Goal: Information Seeking & Learning: Learn about a topic

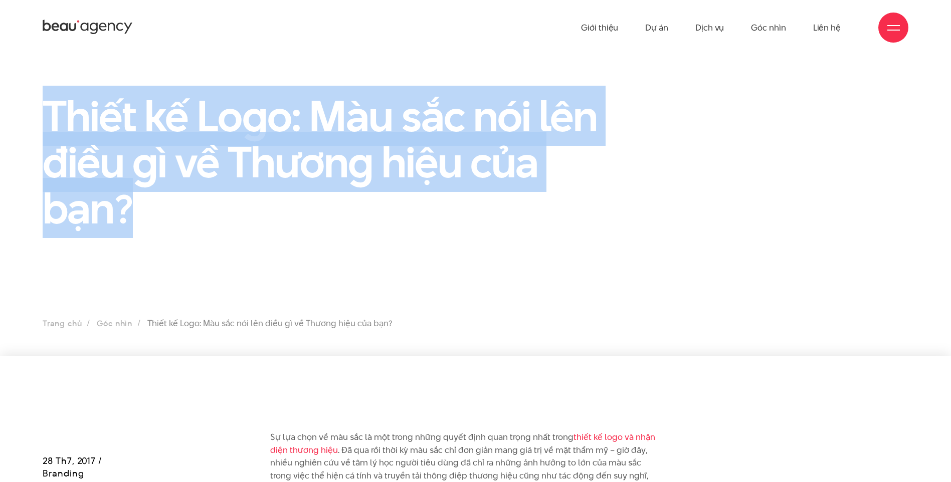
drag, startPoint x: 42, startPoint y: 107, endPoint x: 146, endPoint y: 211, distance: 147.1
click at [146, 211] on div "Thiết kế Logo: Màu sắc nói lên điều gì về Thương hiệu của bạn?" at bounding box center [327, 166] width 594 height 147
copy h1 "Thiết kế Logo: Màu sắc nói lên điều gì về Thương hiệu của bạn?"
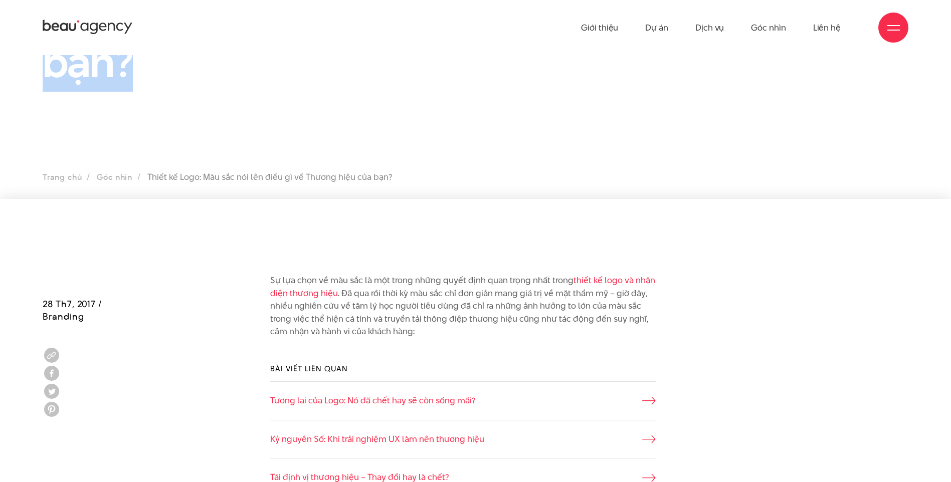
scroll to position [251, 0]
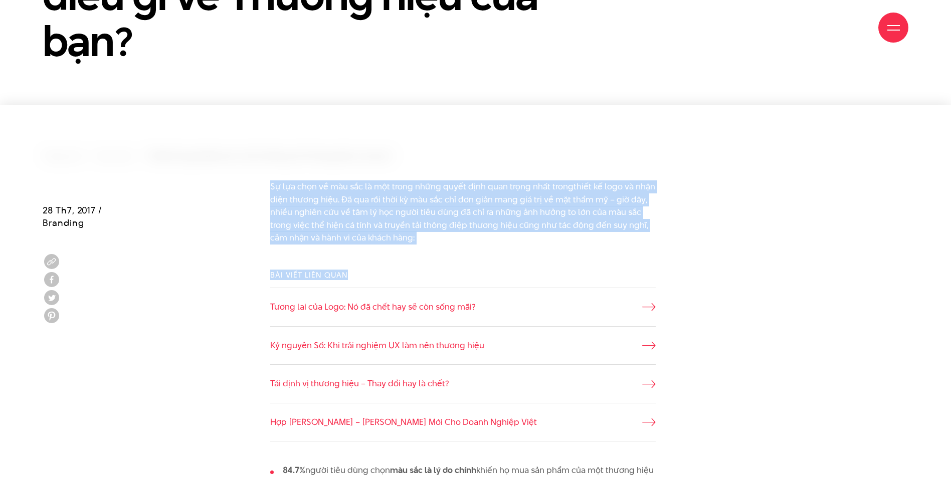
drag, startPoint x: 265, startPoint y: 169, endPoint x: 431, endPoint y: 255, distance: 186.3
drag, startPoint x: 431, startPoint y: 255, endPoint x: 397, endPoint y: 258, distance: 33.8
click at [397, 258] on div "Bài viết liên quan Tương lai của Logo: Nó đã chết hay sẽ còn sống mãi? Kỷ nguyê…" at bounding box center [476, 356] width 446 height 202
drag, startPoint x: 271, startPoint y: 179, endPoint x: 428, endPoint y: 243, distance: 169.1
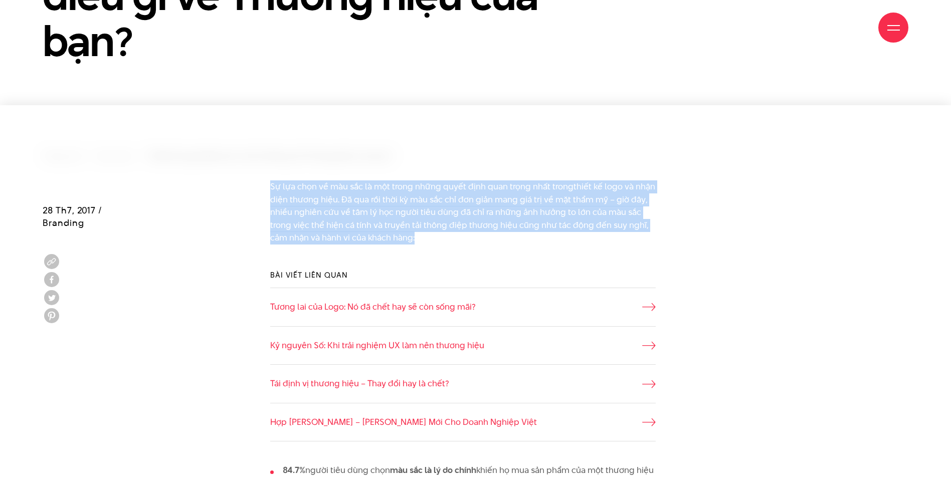
copy div "Sự lựa chọn về màu sắc là một trong những quyết định quan trọng nhất trong thiế…"
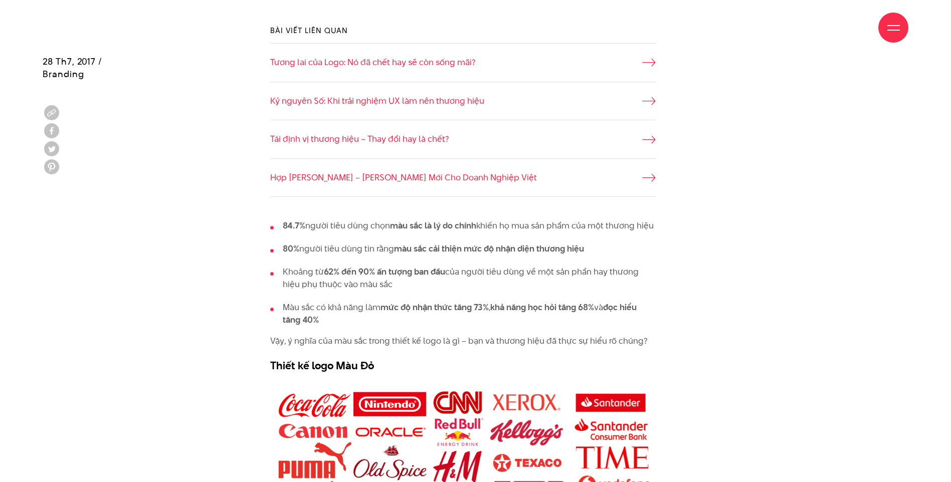
scroll to position [501, 0]
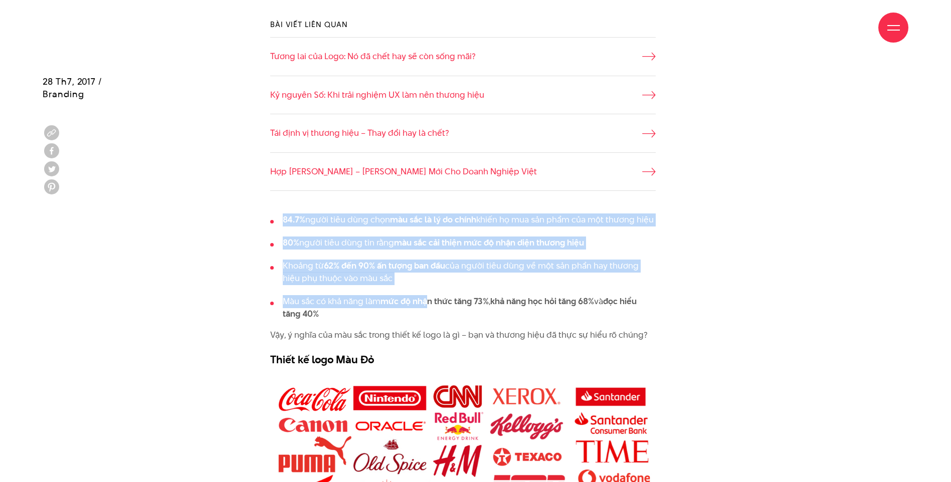
drag, startPoint x: 280, startPoint y: 209, endPoint x: 423, endPoint y: 320, distance: 181.1
click at [423, 320] on div "84.7% người tiêu dùng chọn màu sắc là lý do chính khiến họ mua sản phẩm của một…" at bounding box center [476, 288] width 446 height 165
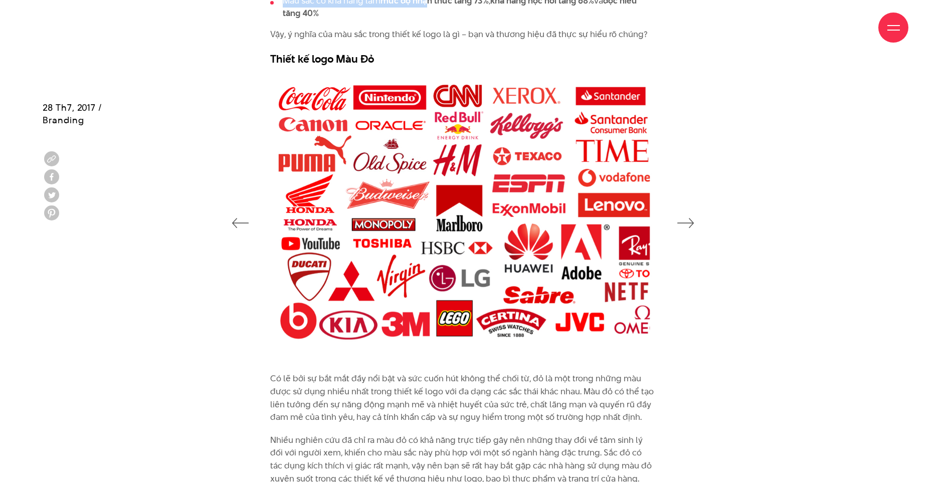
scroll to position [1053, 0]
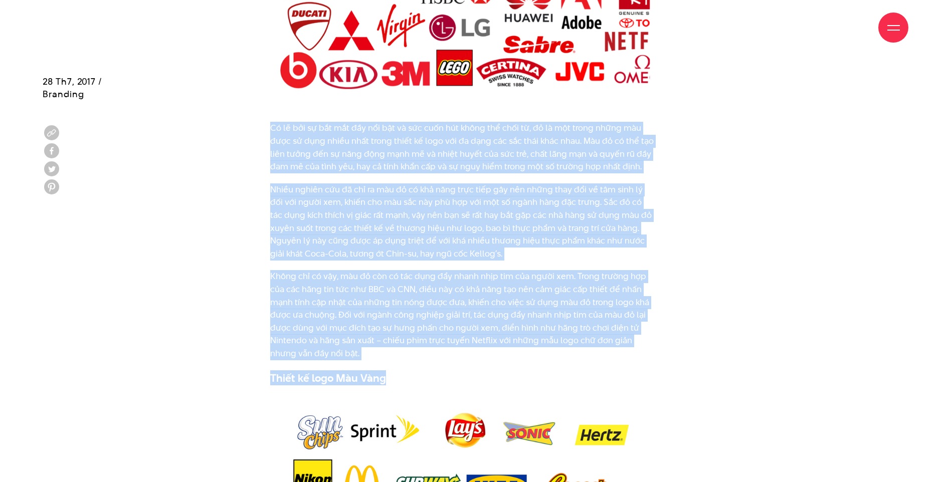
click at [414, 385] on h3 "Thiết kế logo Màu Vàng" at bounding box center [462, 377] width 385 height 15
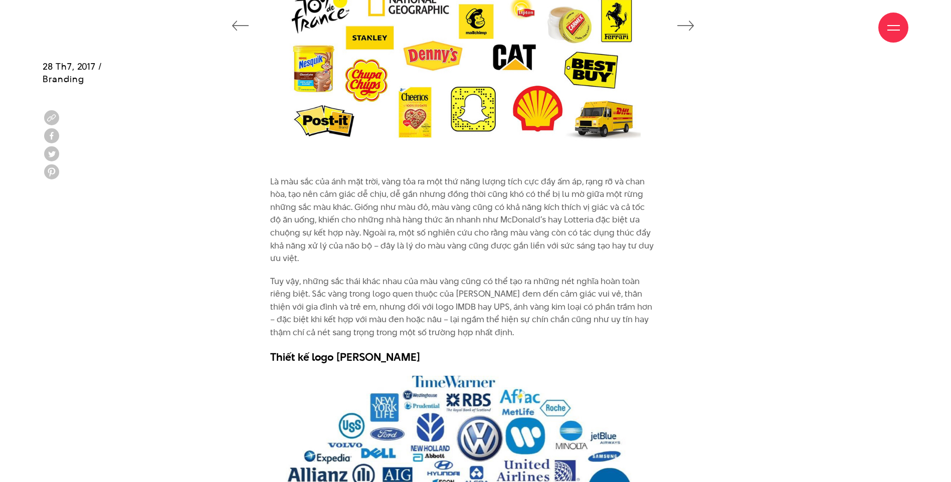
scroll to position [1805, 0]
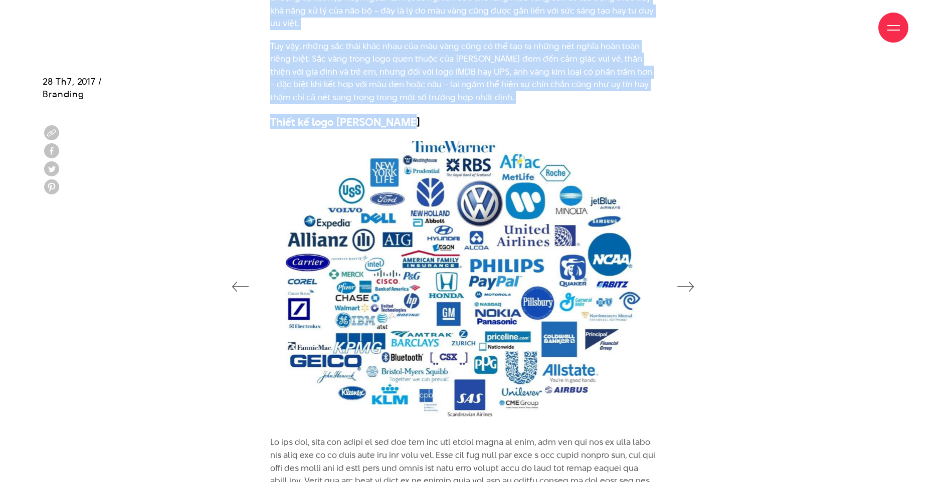
click at [468, 129] on h3 "Thiết kế logo [PERSON_NAME]" at bounding box center [462, 121] width 385 height 15
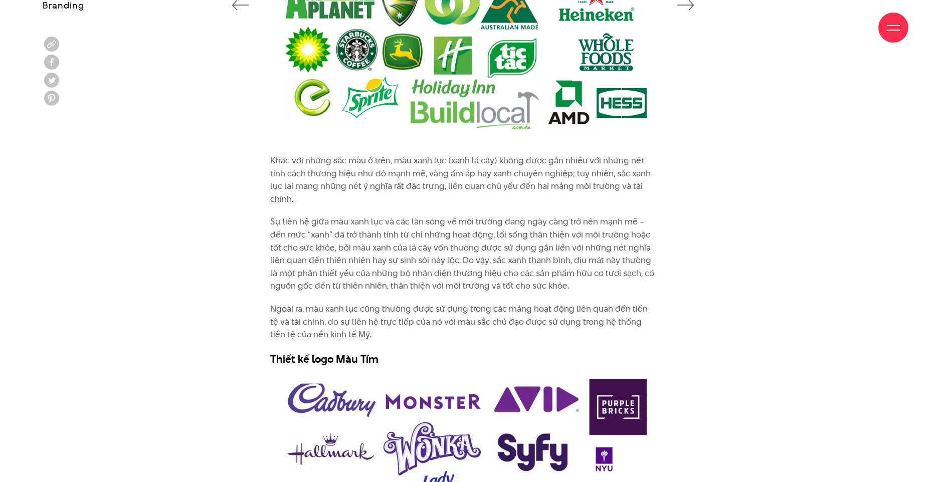
scroll to position [2757, 0]
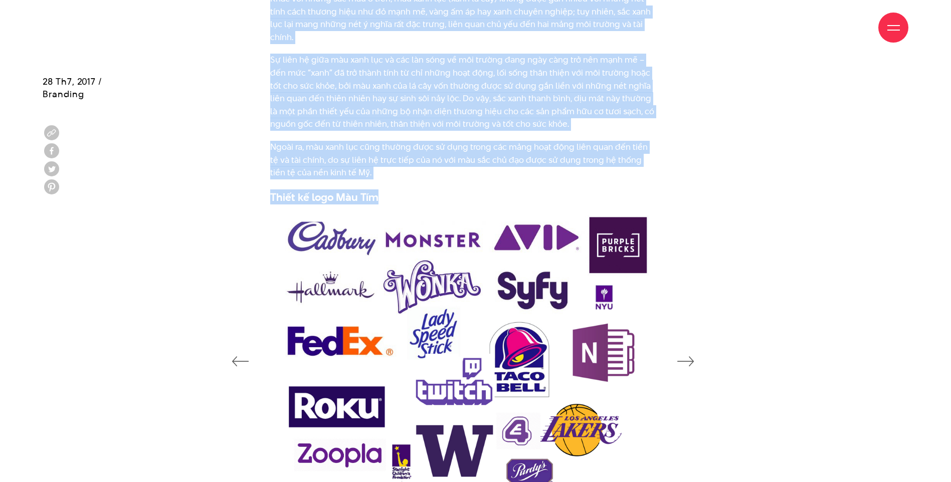
click at [470, 205] on h3 "Thiết kế logo Màu Tím" at bounding box center [462, 196] width 385 height 15
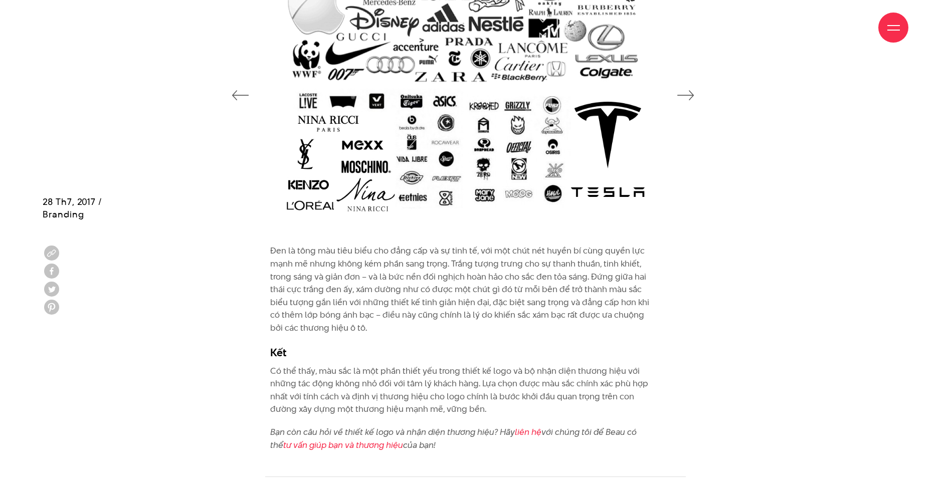
scroll to position [3910, 0]
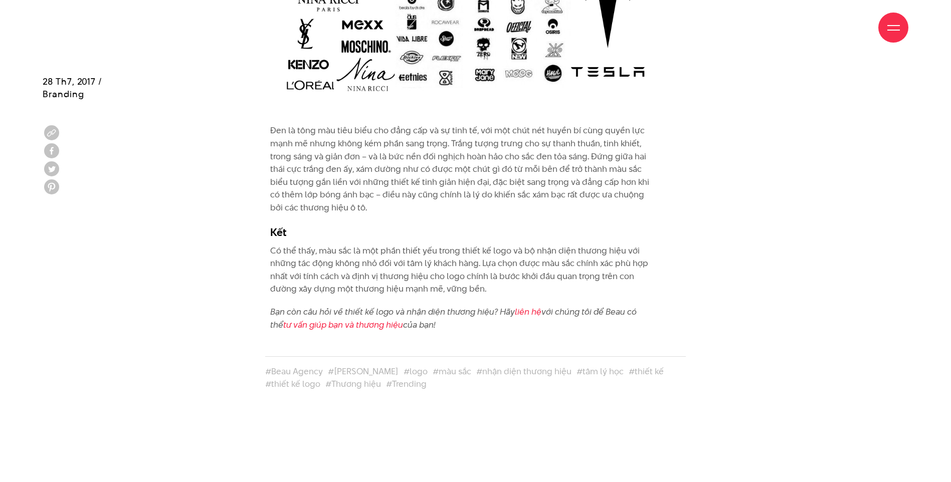
click at [465, 341] on div "Đen là tông màu tiêu biểu cho đẳng cấp và sự tinh tế, với một chút nét huyền bí…" at bounding box center [476, 232] width 446 height 217
copy div "29.8% lorem ipsu dolo sita con adi el se do eiusm tempo in utl etd magn ali eni…"
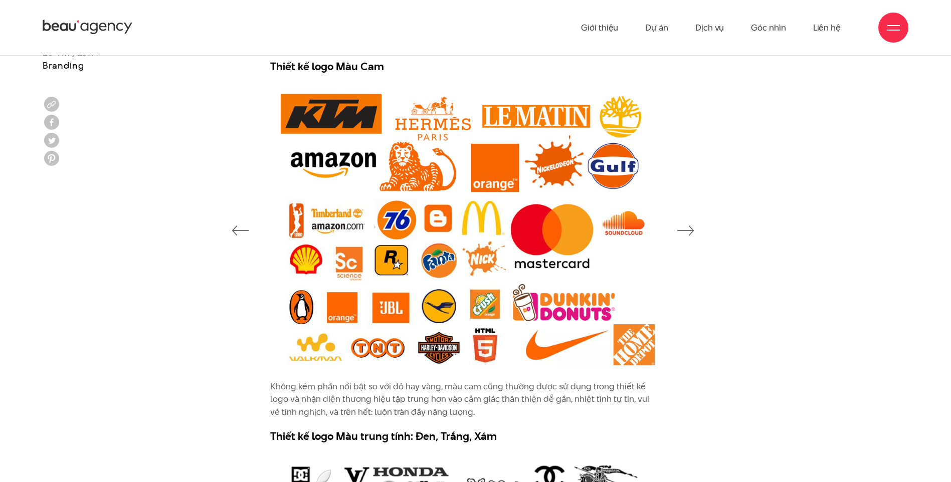
scroll to position [3158, 0]
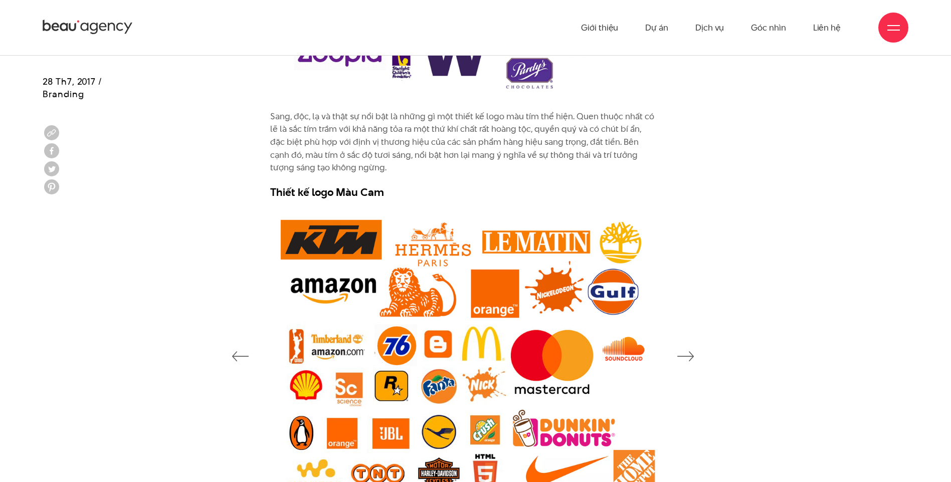
click at [651, 200] on h3 "Thiết kế logo Màu Cam" at bounding box center [462, 191] width 385 height 15
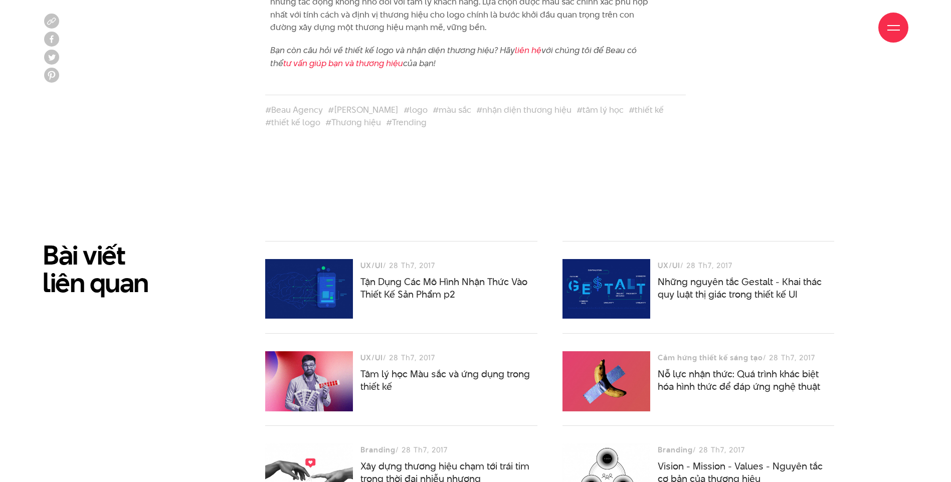
scroll to position [4261, 0]
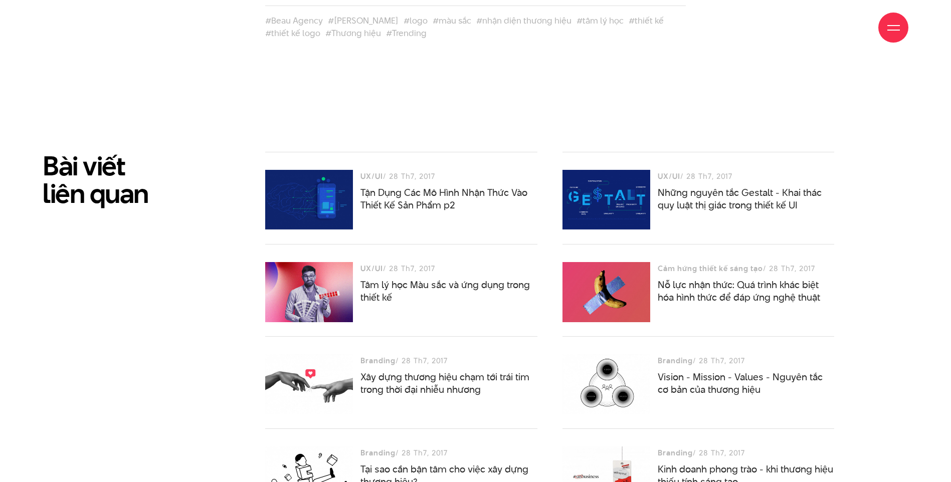
click at [243, 225] on div "Bài viết liên quan" at bounding box center [141, 428] width 223 height 553
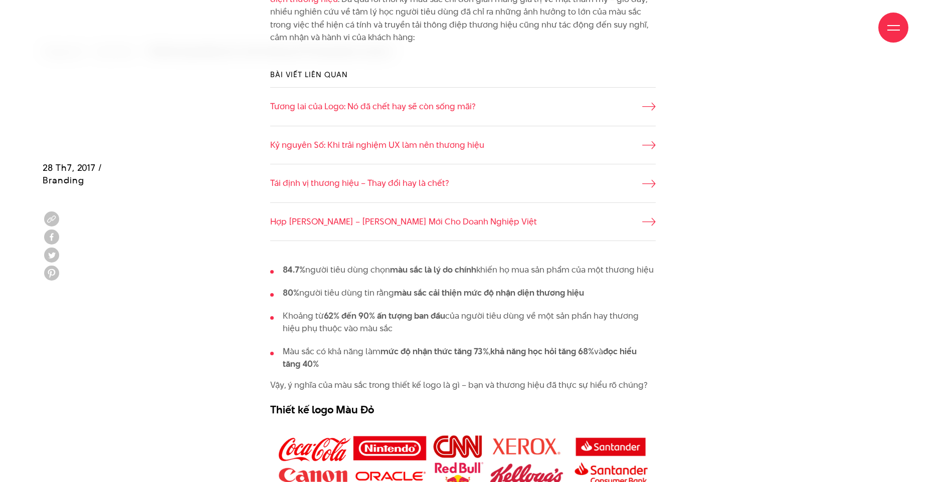
scroll to position [602, 0]
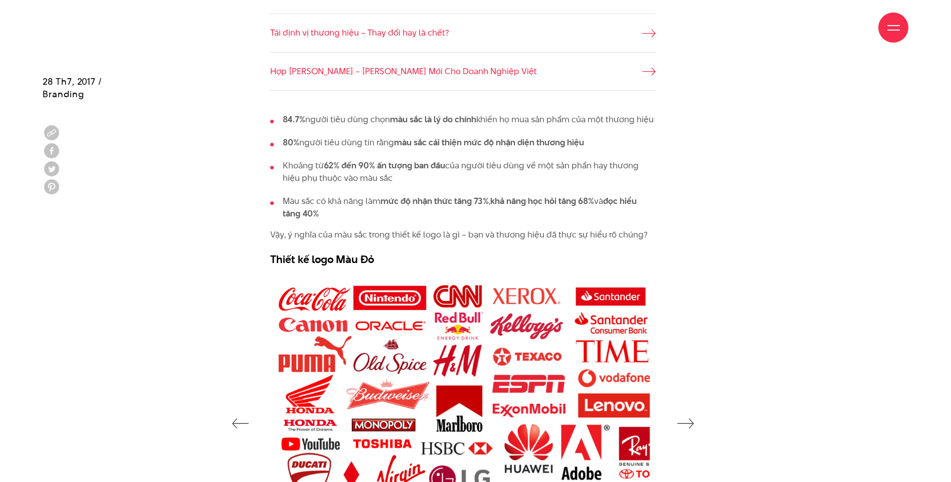
click at [202, 318] on div at bounding box center [475, 423] width 891 height 302
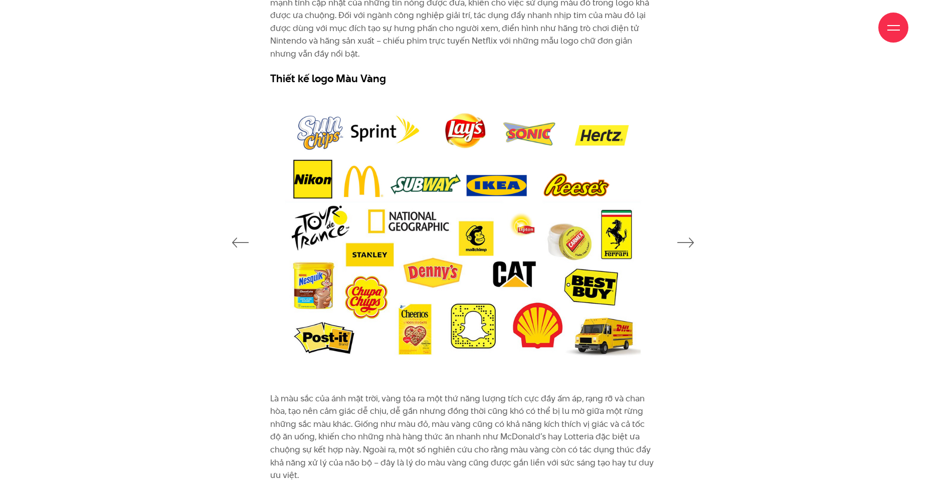
scroll to position [1353, 0]
